Goal: Transaction & Acquisition: Purchase product/service

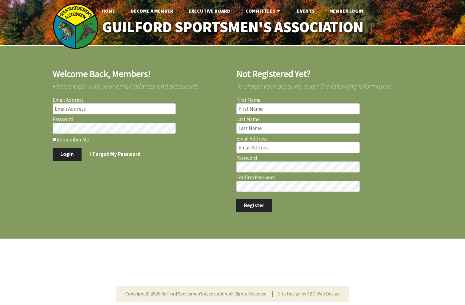
click at [79, 110] on input "Email Address" at bounding box center [114, 108] width 123 height 11
type input "[EMAIL_ADDRESS][DOMAIN_NAME]"
click at [58, 155] on button "Login" at bounding box center [67, 154] width 29 height 13
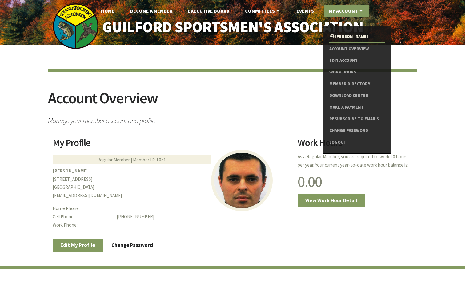
click at [354, 12] on link "My Account" at bounding box center [346, 11] width 45 height 12
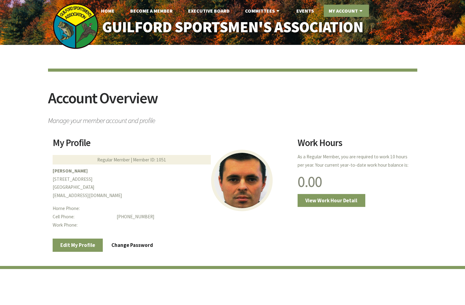
click at [359, 12] on icon at bounding box center [361, 10] width 6 height 5
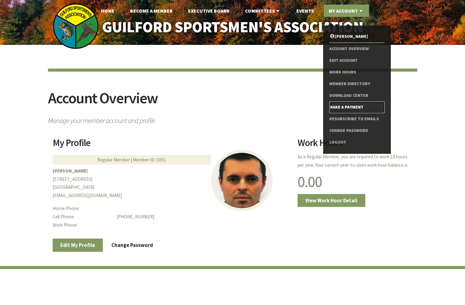
click at [354, 106] on link "Make a Payment" at bounding box center [356, 108] width 55 height 12
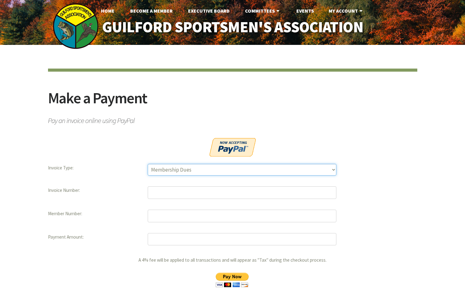
click at [217, 172] on select "Membership Dues Land Assessment Initiation Installment Raffle Tickets" at bounding box center [242, 170] width 189 height 12
click at [209, 171] on select "Membership Dues Land Assessment Initiation Installment Raffle Tickets" at bounding box center [242, 170] width 189 height 12
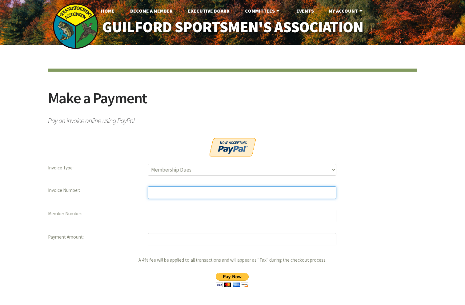
click at [182, 191] on input "text" at bounding box center [242, 192] width 189 height 13
type input "10795"
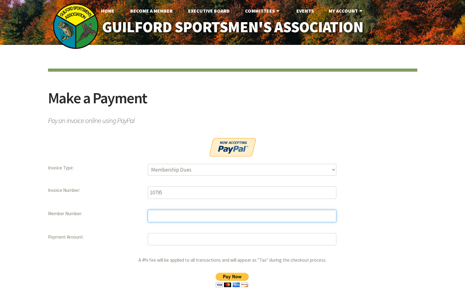
click at [157, 213] on input "text" at bounding box center [242, 216] width 189 height 13
click at [159, 213] on input "text" at bounding box center [242, 216] width 189 height 13
paste input "1051"
type input "1051"
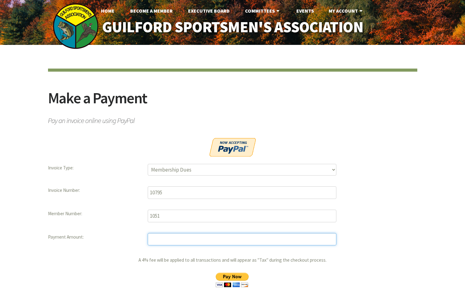
click at [155, 239] on input "number" at bounding box center [242, 239] width 189 height 13
type input "722.50"
click at [233, 277] on input "image" at bounding box center [232, 280] width 44 height 14
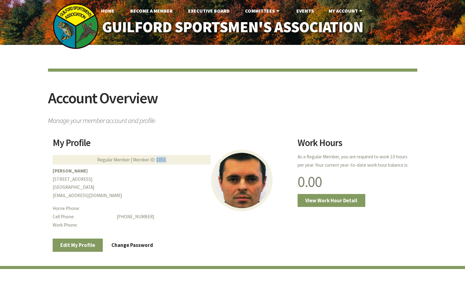
drag, startPoint x: 165, startPoint y: 161, endPoint x: 157, endPoint y: 160, distance: 8.4
click at [157, 160] on div "Regular Member | Member ID: 1051" at bounding box center [132, 160] width 158 height 10
copy div "1051"
click at [299, 7] on link "Events" at bounding box center [304, 11] width 27 height 12
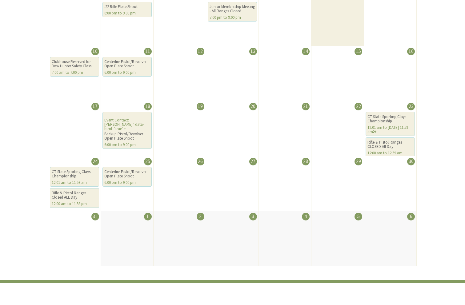
scroll to position [215, 0]
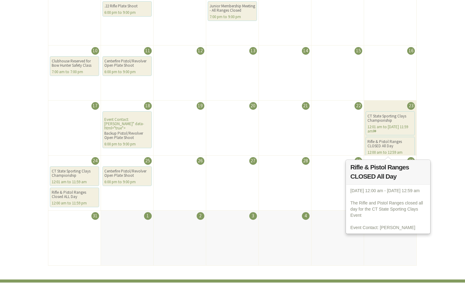
click at [388, 146] on div "Rifle & Pistol Ranges CLOSED All Day" at bounding box center [390, 144] width 46 height 9
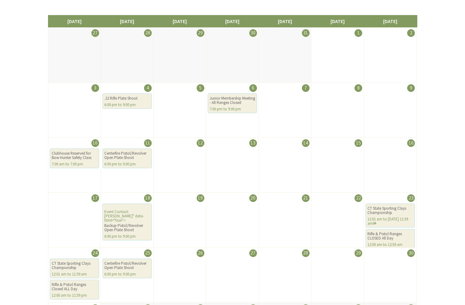
scroll to position [154, 0]
